Goal: Task Accomplishment & Management: Use online tool/utility

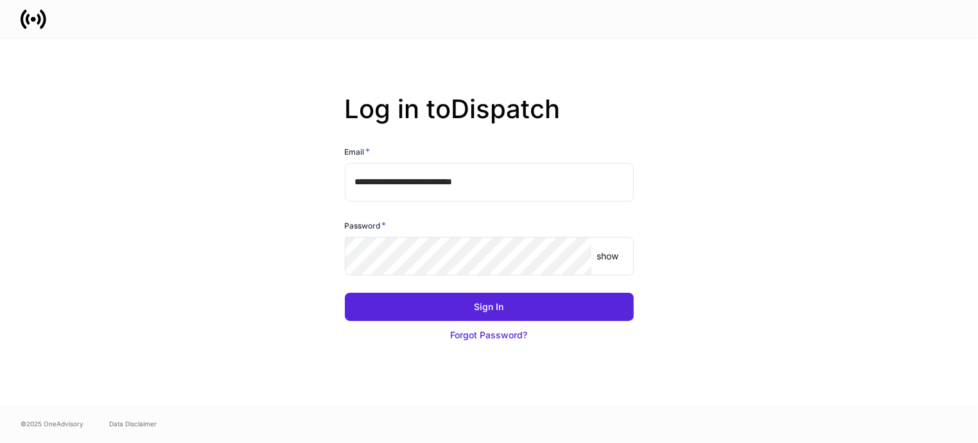
click at [608, 252] on p "show" at bounding box center [608, 256] width 22 height 13
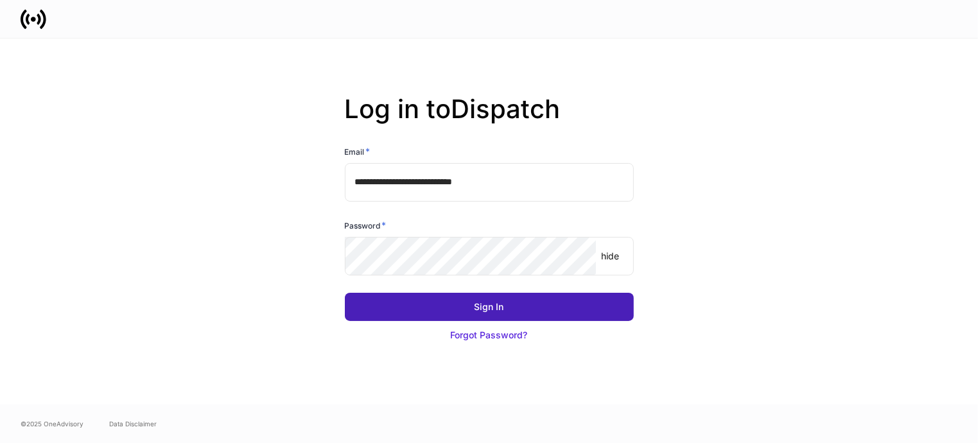
click at [478, 310] on div "Sign In" at bounding box center [490, 307] width 30 height 13
